Goal: Book appointment/travel/reservation

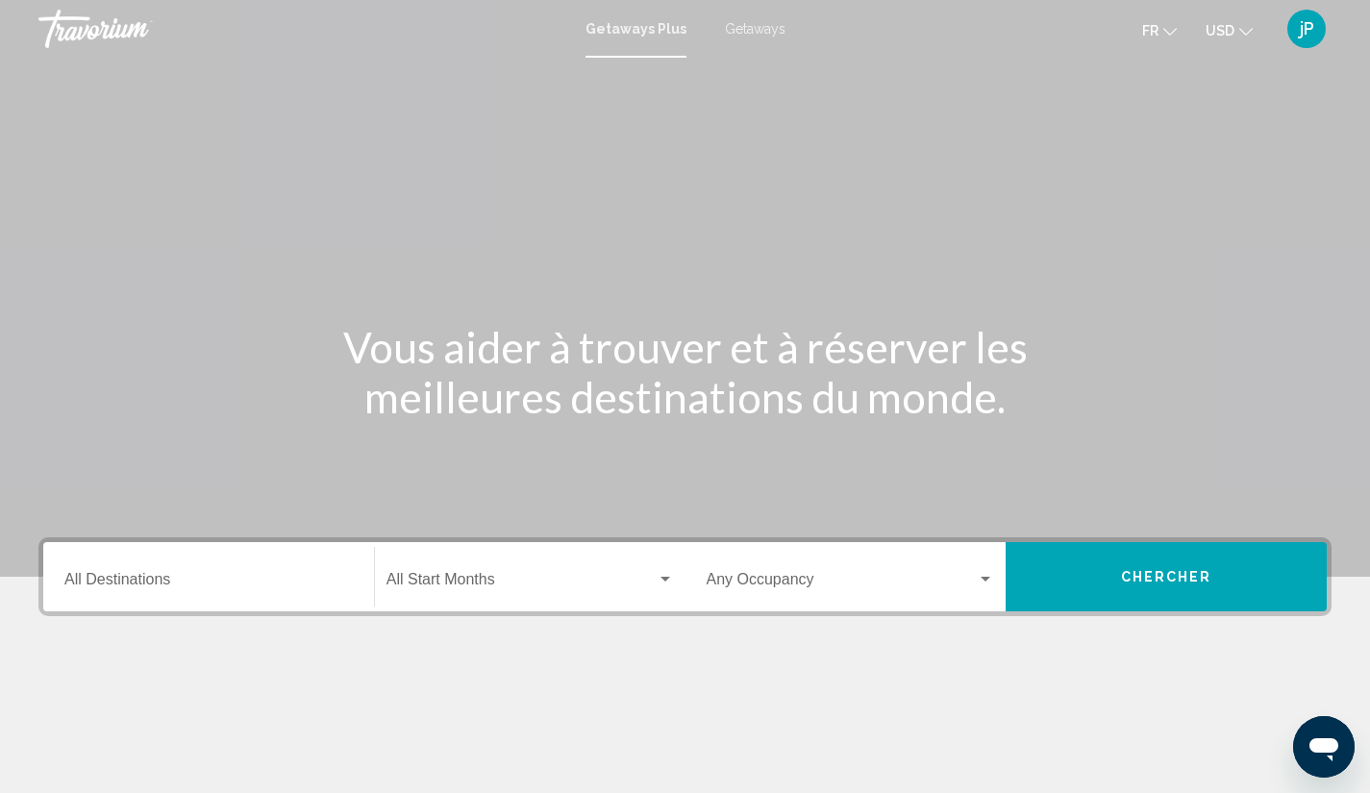
click at [766, 31] on span "Getaways" at bounding box center [755, 28] width 61 height 15
click at [658, 21] on span "Getaways Plus" at bounding box center [631, 28] width 90 height 15
click at [1245, 30] on icon "Change currency" at bounding box center [1245, 31] width 13 height 13
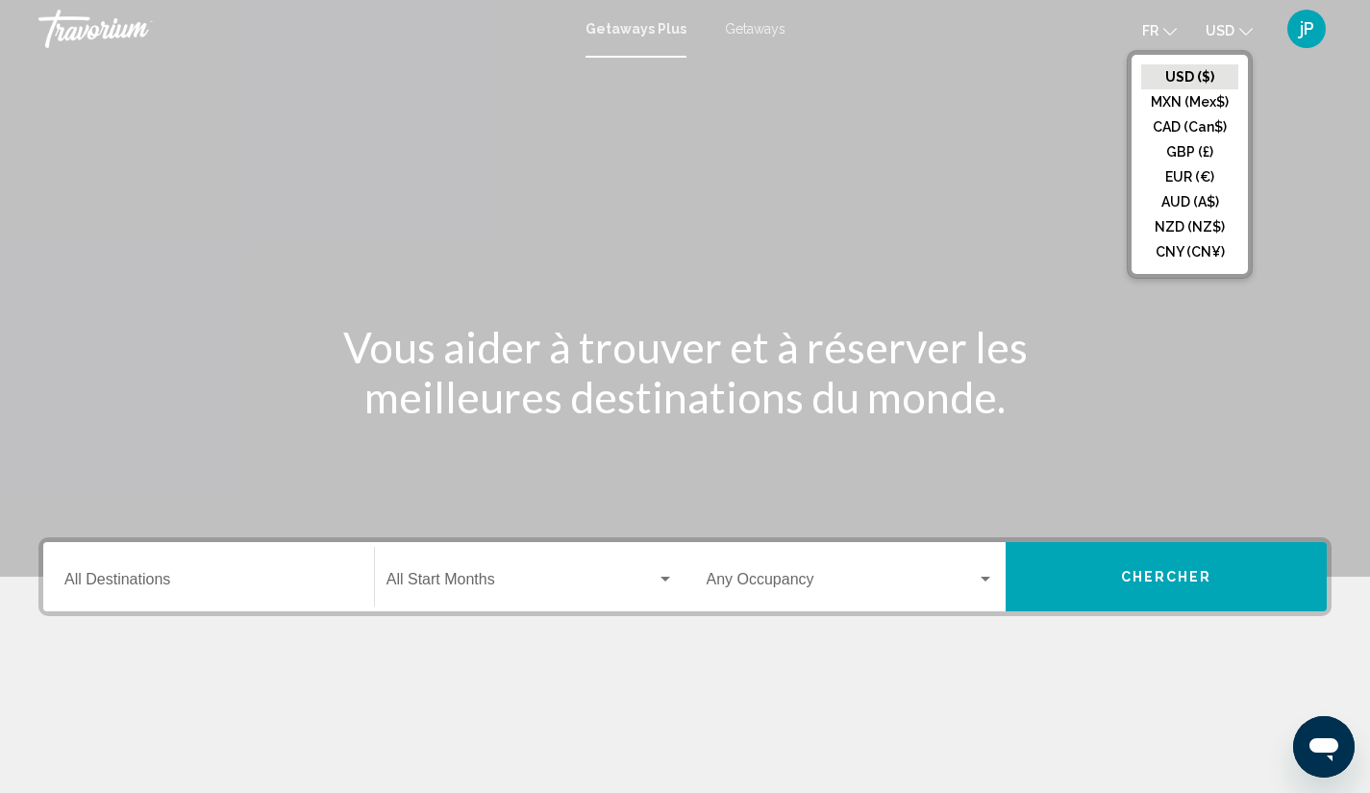
click at [1215, 128] on button "CAD (Can$)" at bounding box center [1189, 126] width 97 height 25
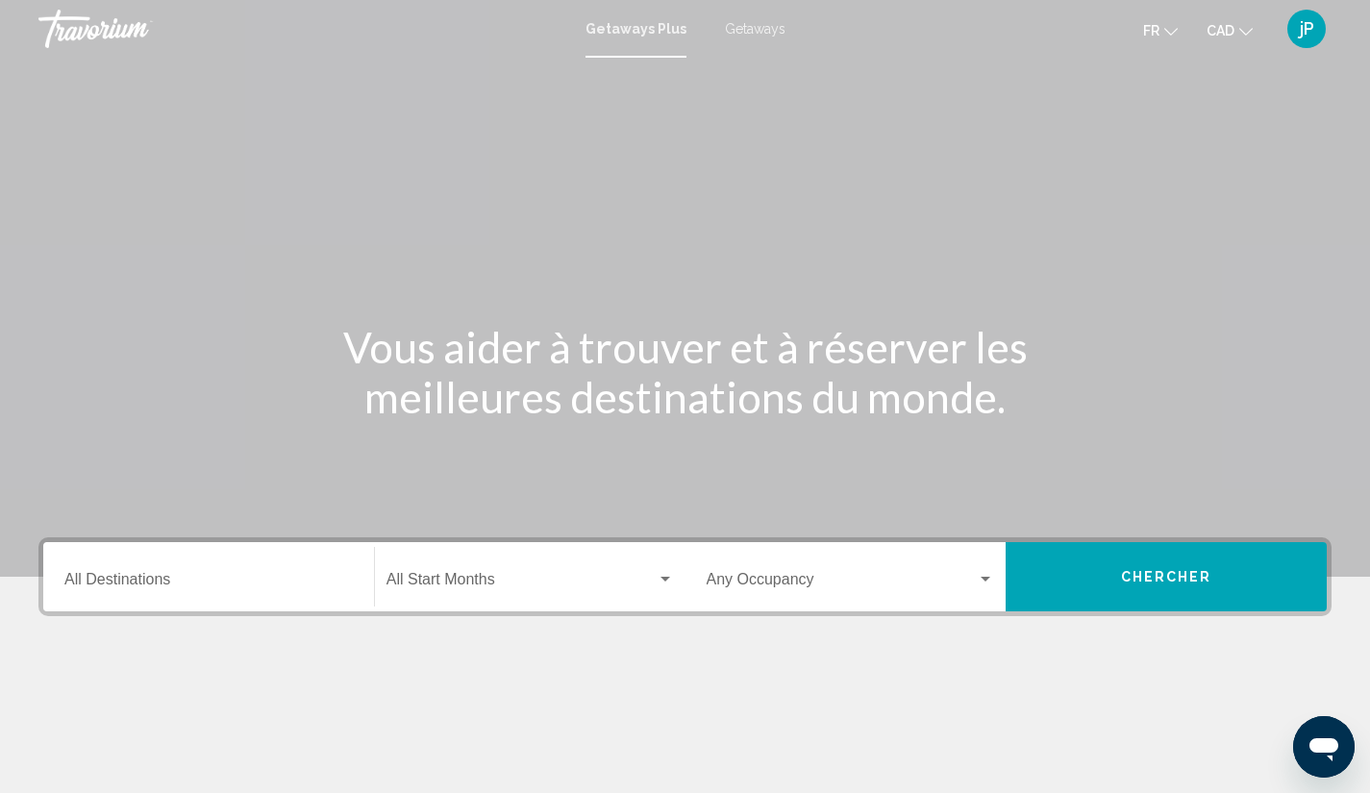
click at [145, 576] on input "Destination All Destinations" at bounding box center [208, 583] width 288 height 17
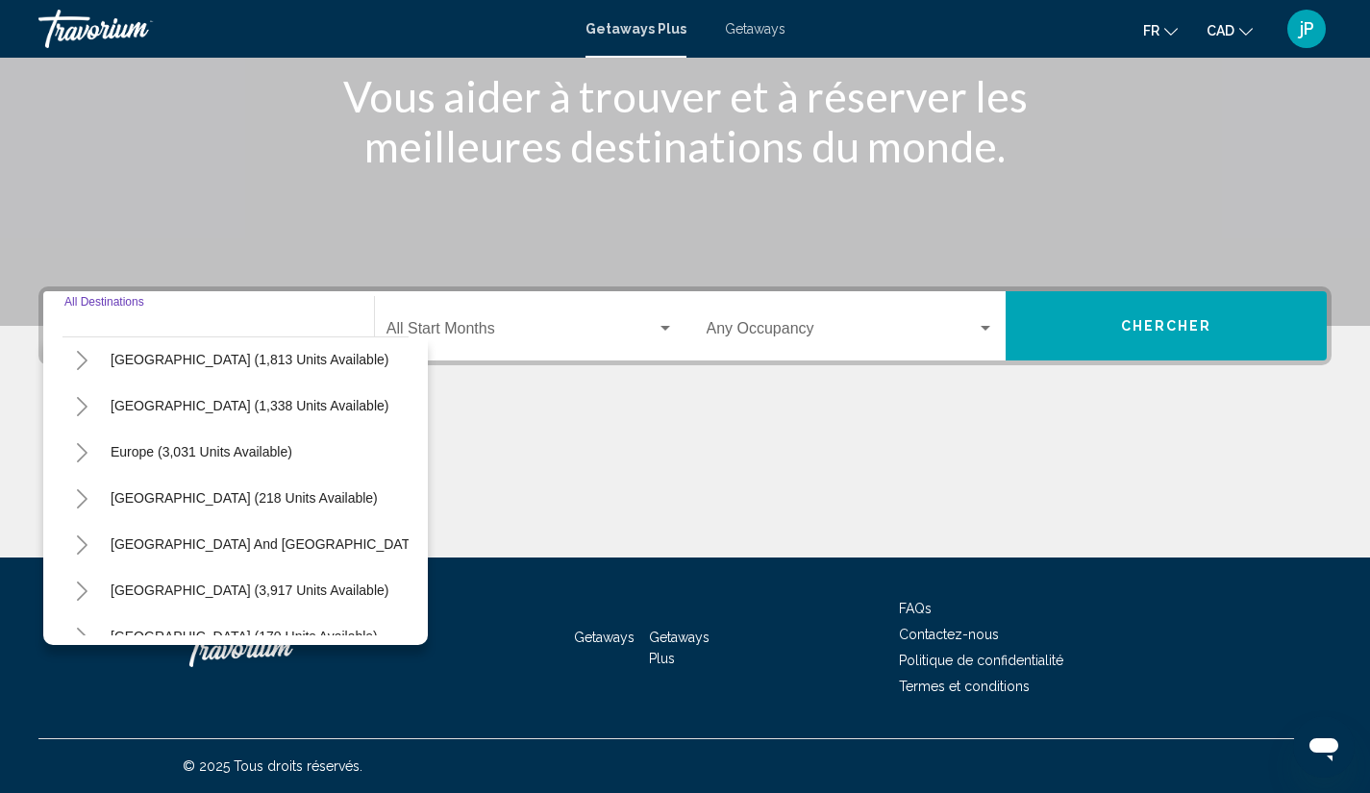
scroll to position [150, 0]
click at [329, 400] on span "[GEOGRAPHIC_DATA] (1,338 units available)" at bounding box center [250, 404] width 278 height 15
type input "**********"
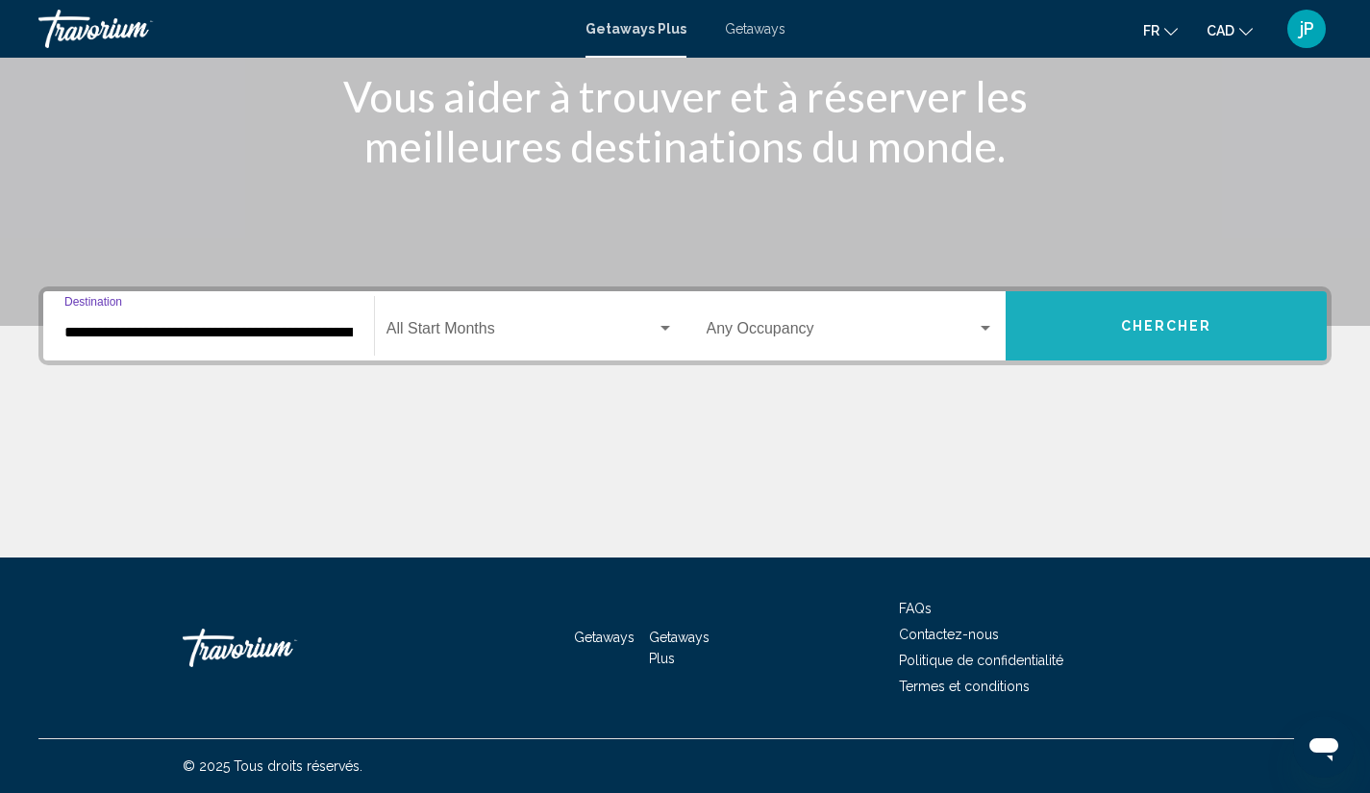
click at [1129, 334] on span "Chercher" at bounding box center [1166, 326] width 91 height 15
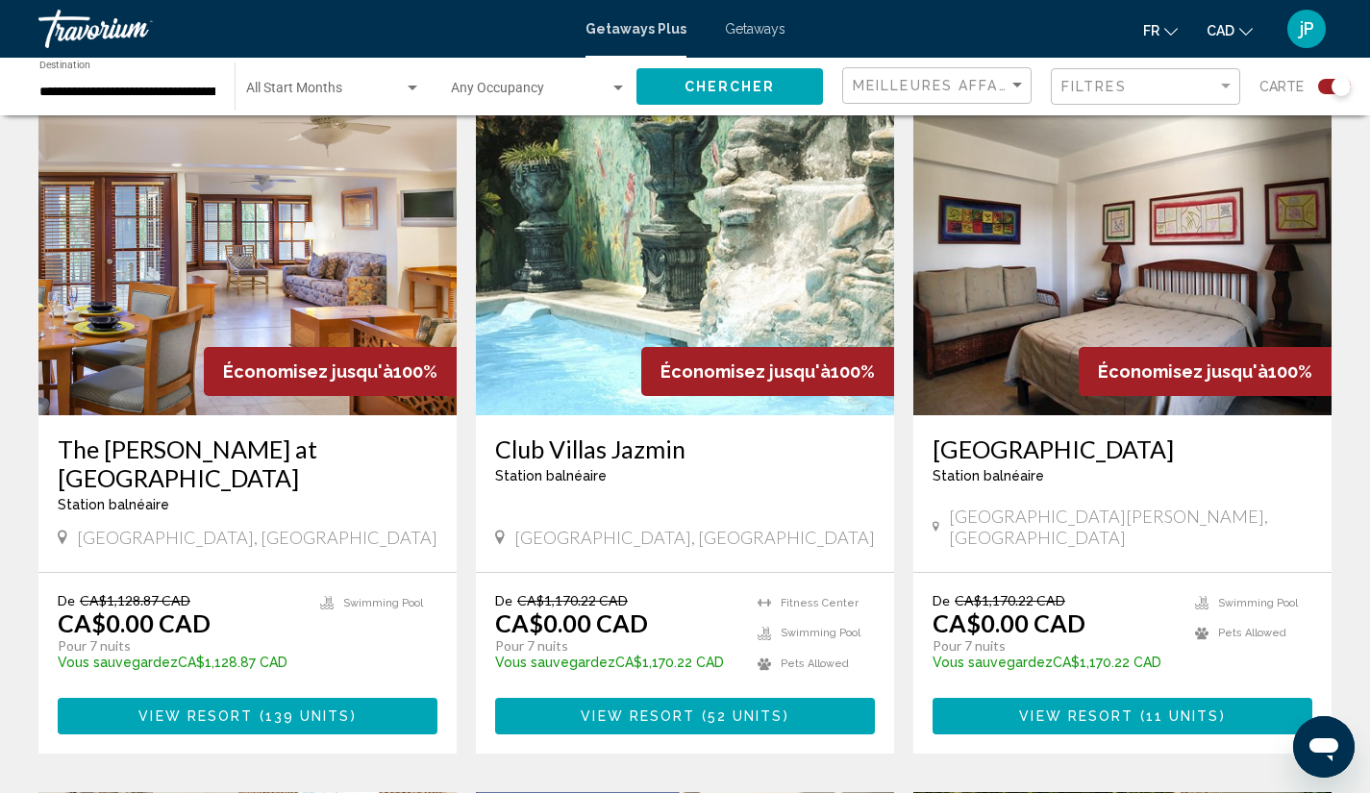
scroll to position [1368, 0]
